Goal: Check status: Check status

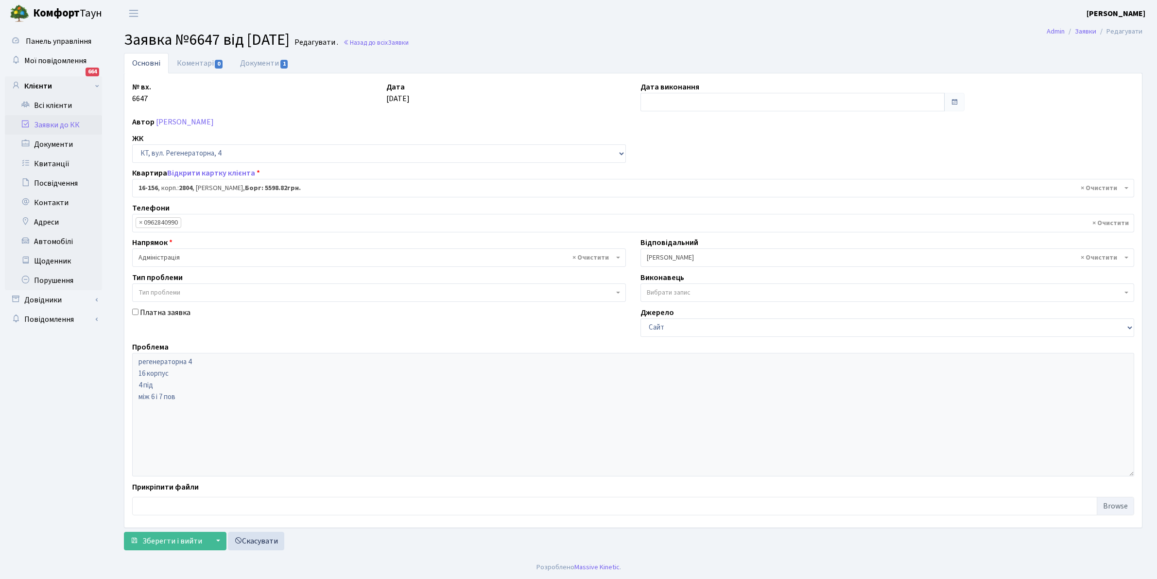
select select "8717"
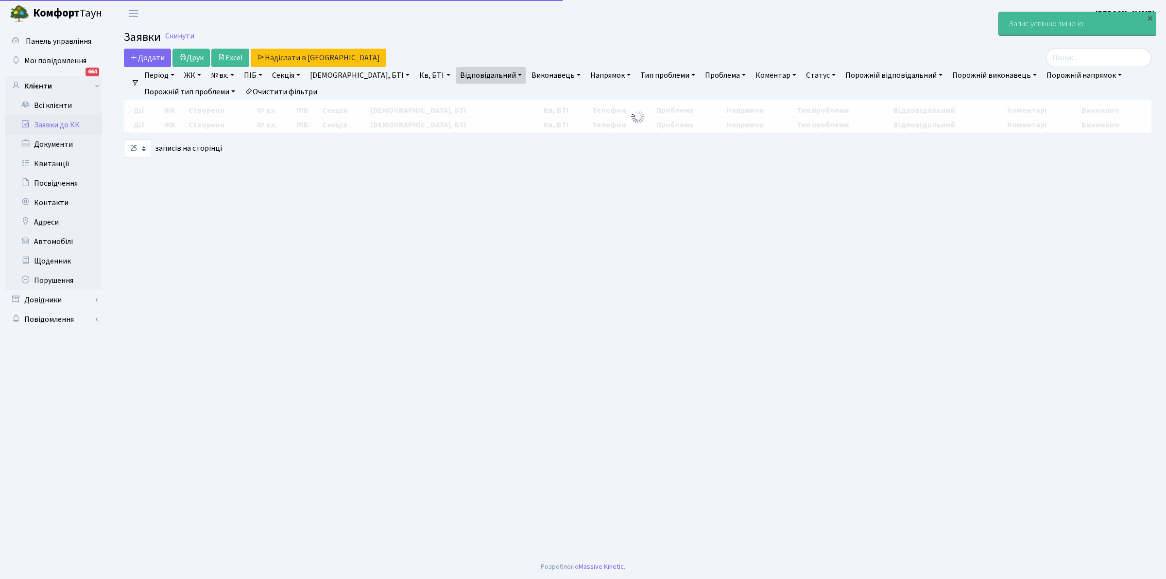
select select "25"
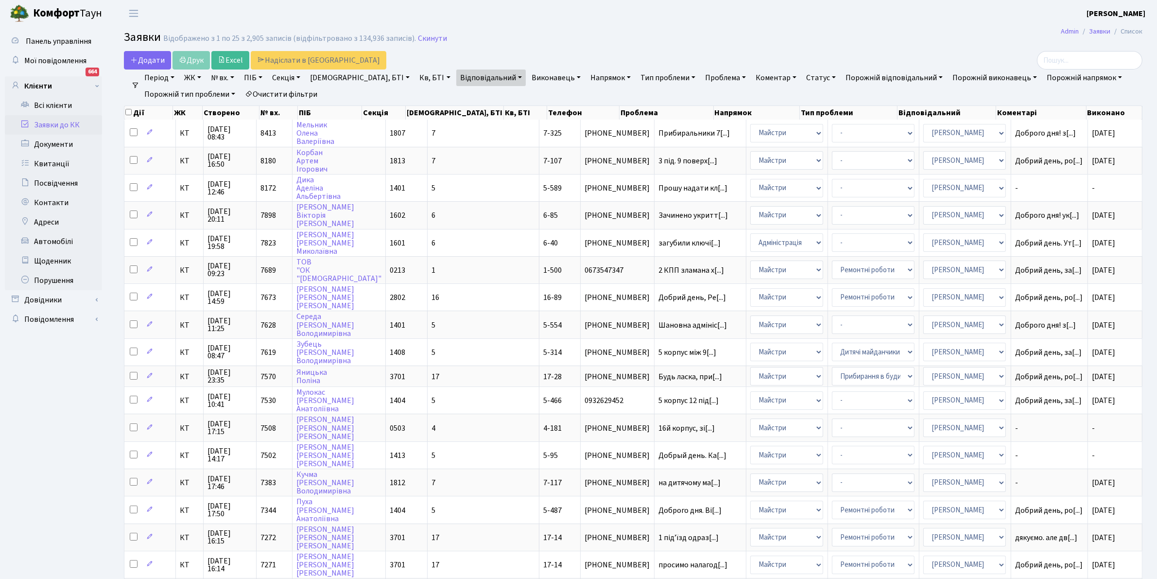
click at [275, 90] on link "Очистити фільтри" at bounding box center [281, 94] width 80 height 17
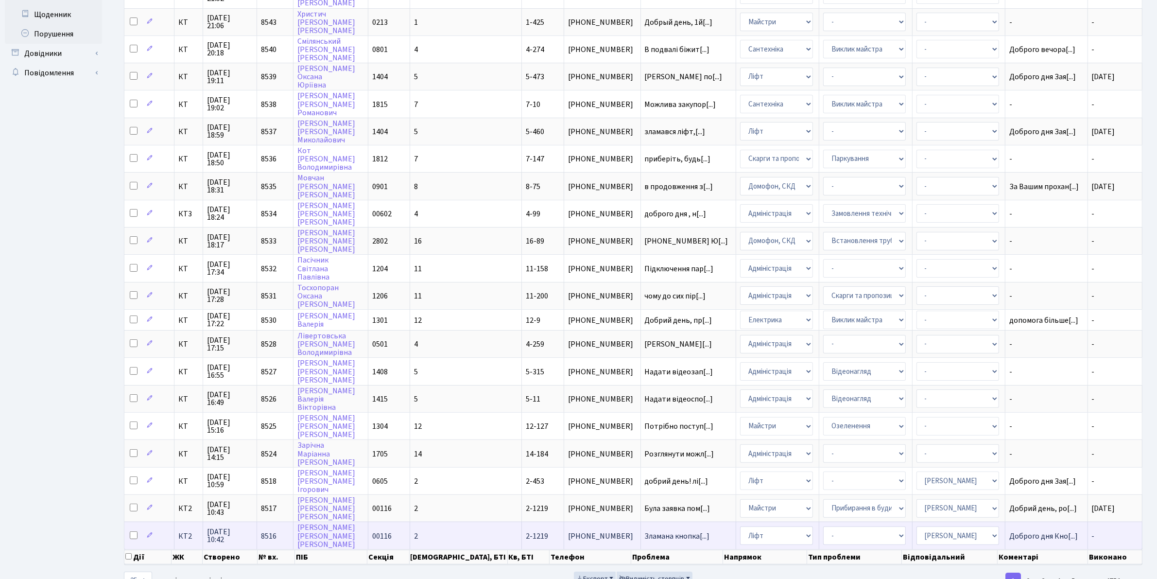
scroll to position [251, 0]
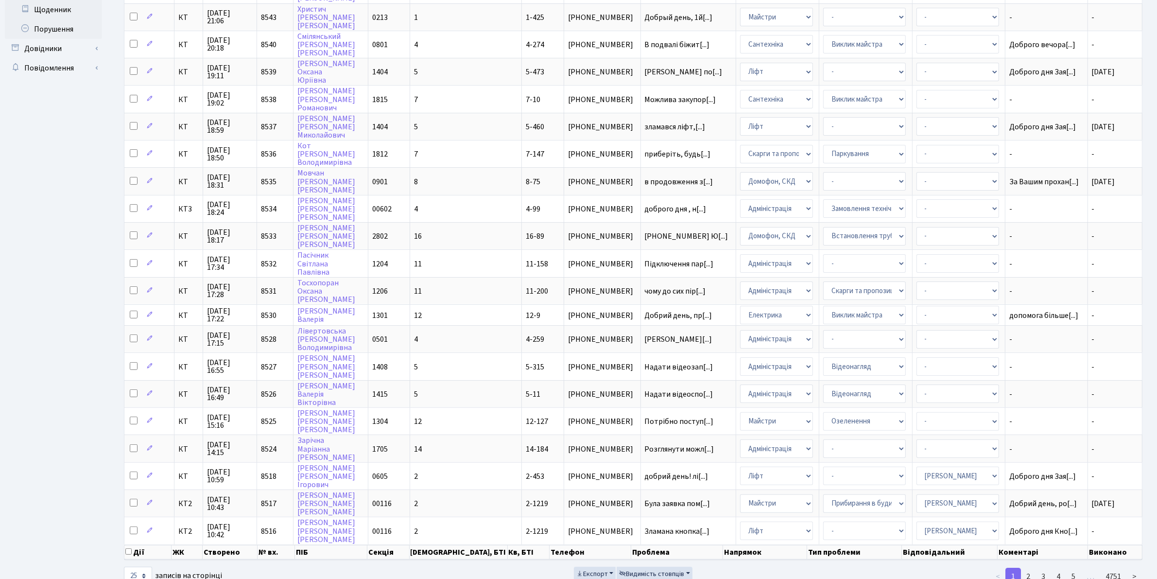
click at [363, 567] on div "10 25 50 100 250 500 1,000 записів на сторінці" at bounding box center [289, 576] width 330 height 18
